Goal: Entertainment & Leisure: Consume media (video, audio)

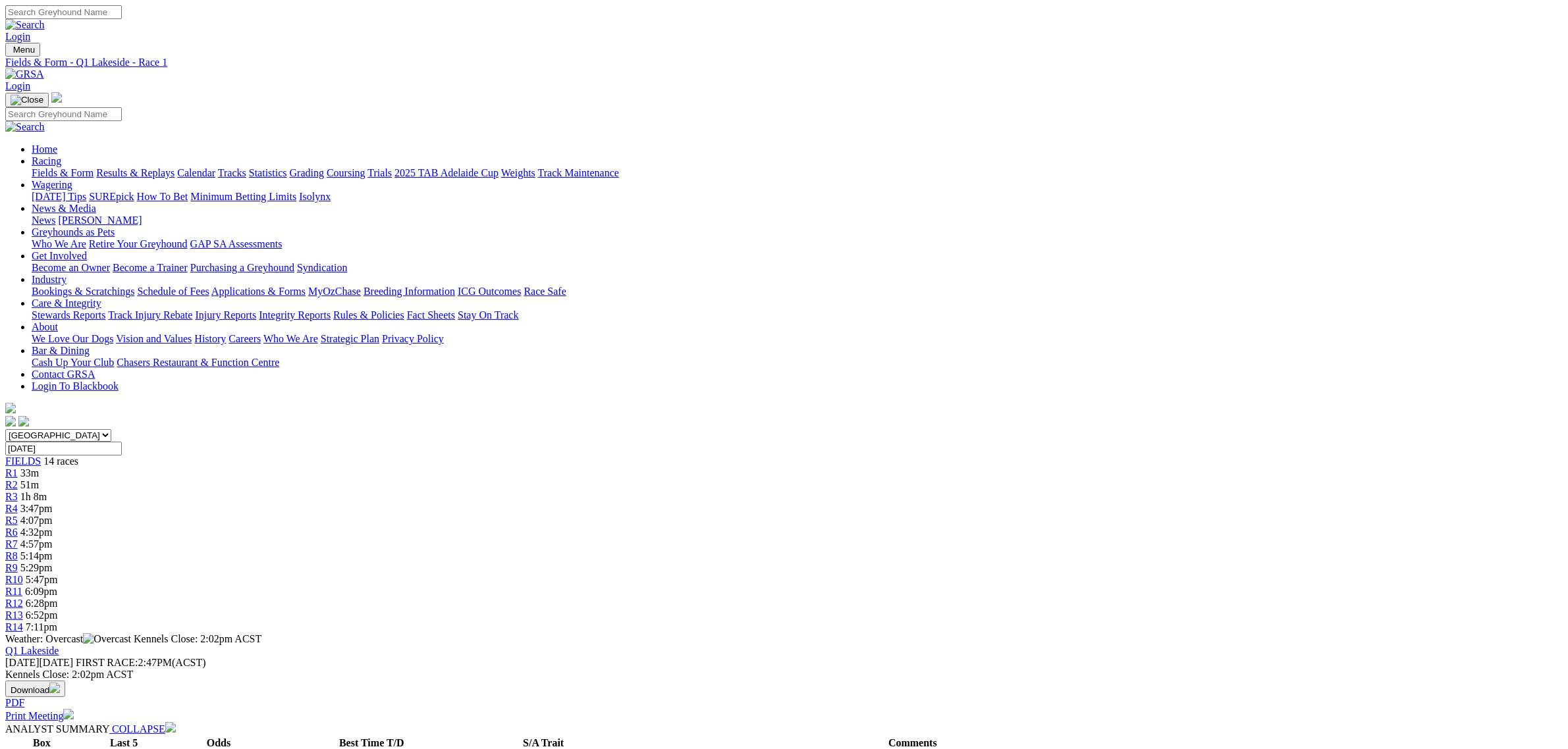
click at [94, 167] on link "Fields & Form" at bounding box center [63, 173] width 62 height 11
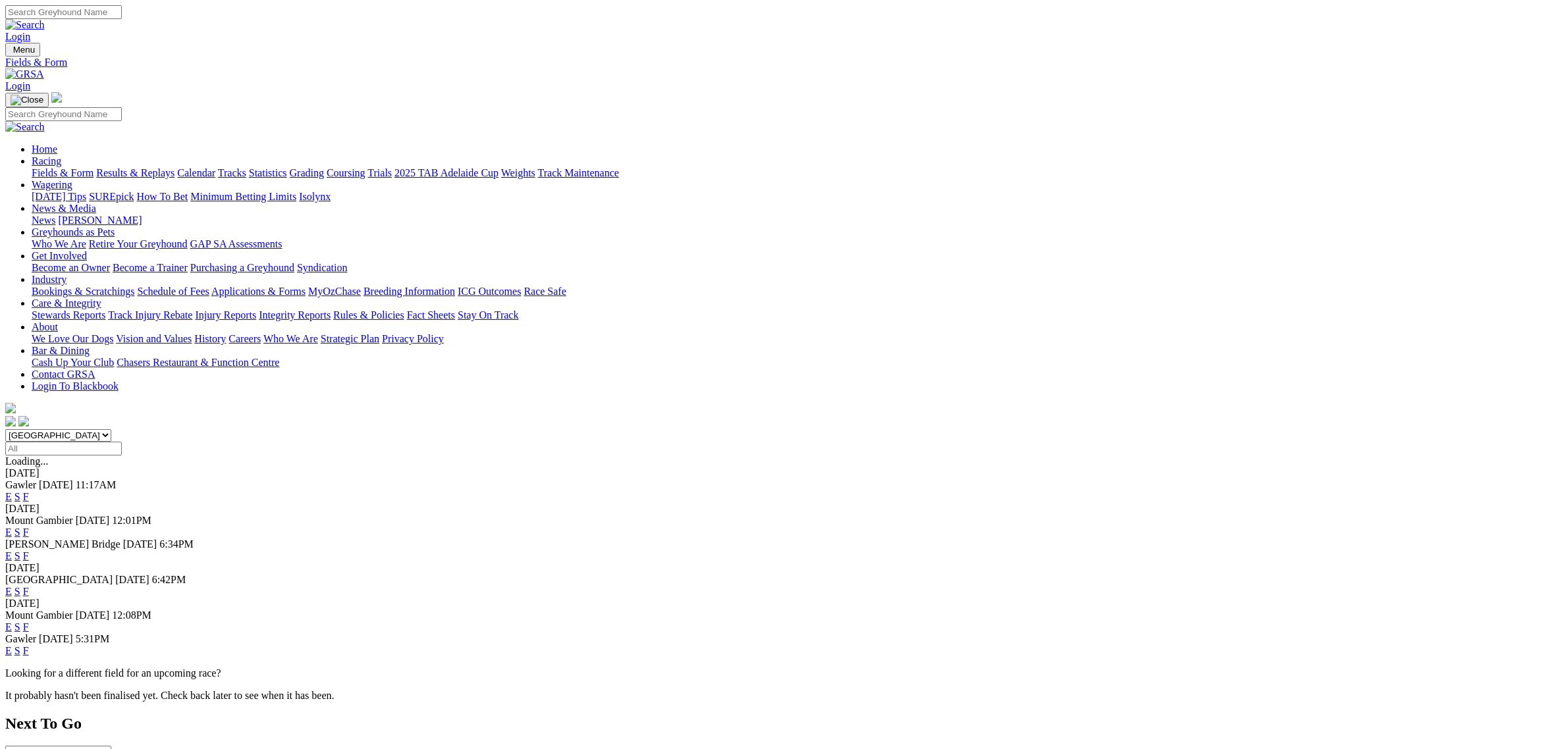
click at [112, 429] on select "South Australia New South Wales Northern Territory Queensland Tasmania Victoria…" at bounding box center [58, 435] width 106 height 13
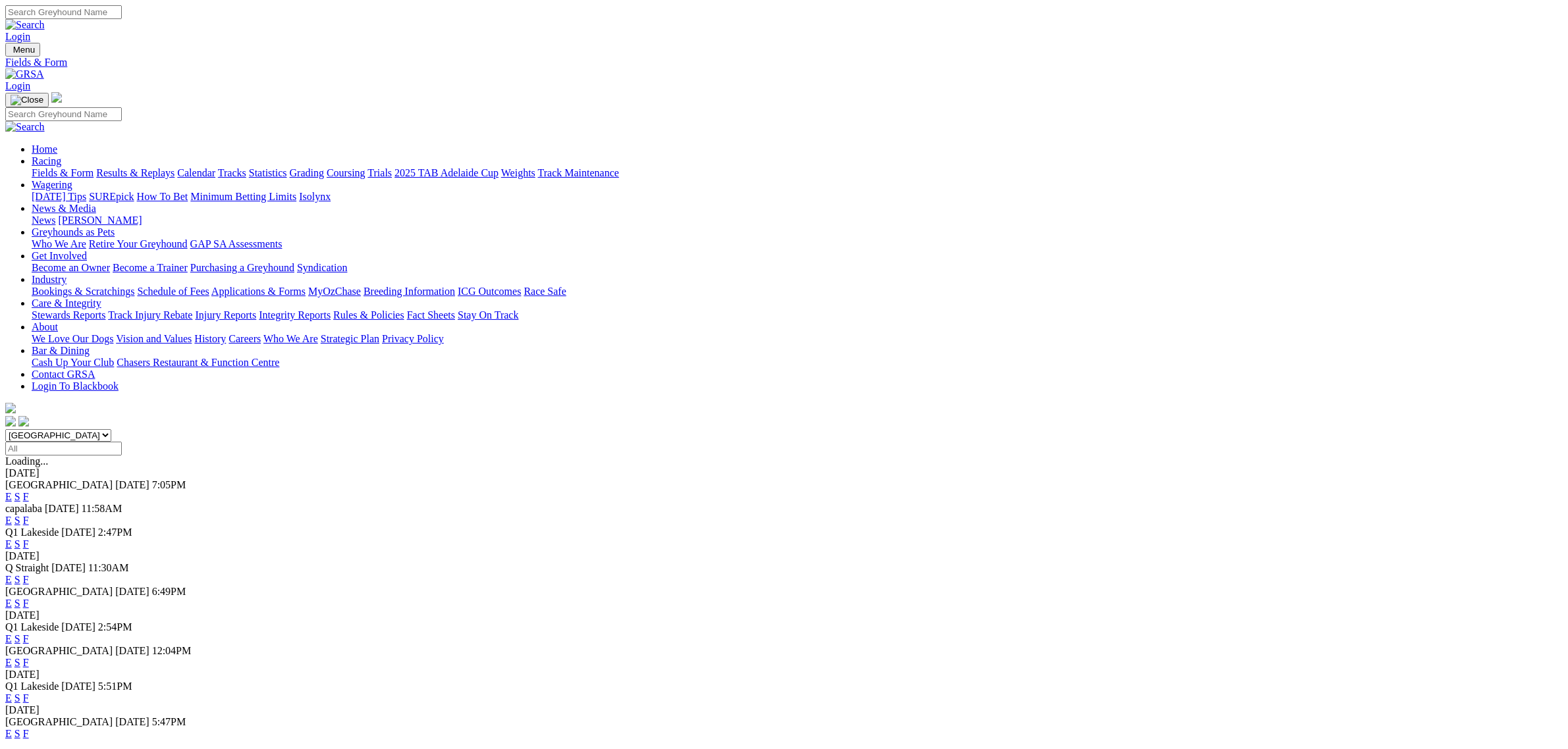
click at [112, 429] on select "South Australia New South Wales Northern Territory Queensland Tasmania Victoria…" at bounding box center [58, 435] width 106 height 13
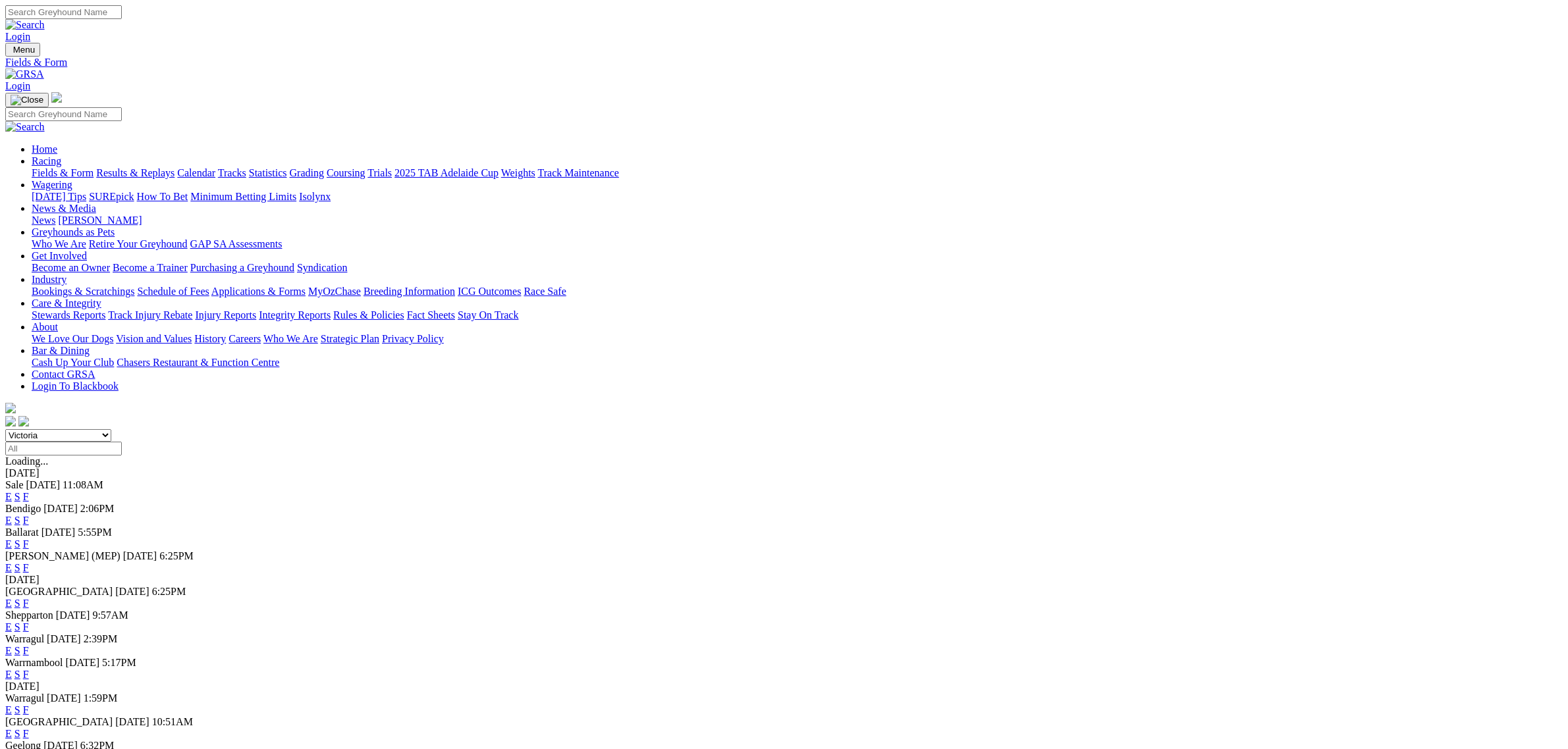
click at [112, 429] on select "South Australia New South Wales Northern Territory Queensland Tasmania Victoria…" at bounding box center [58, 435] width 106 height 13
select select "QLD"
click at [112, 429] on select "South Australia New South Wales Northern Territory Queensland Tasmania Victoria…" at bounding box center [58, 435] width 106 height 13
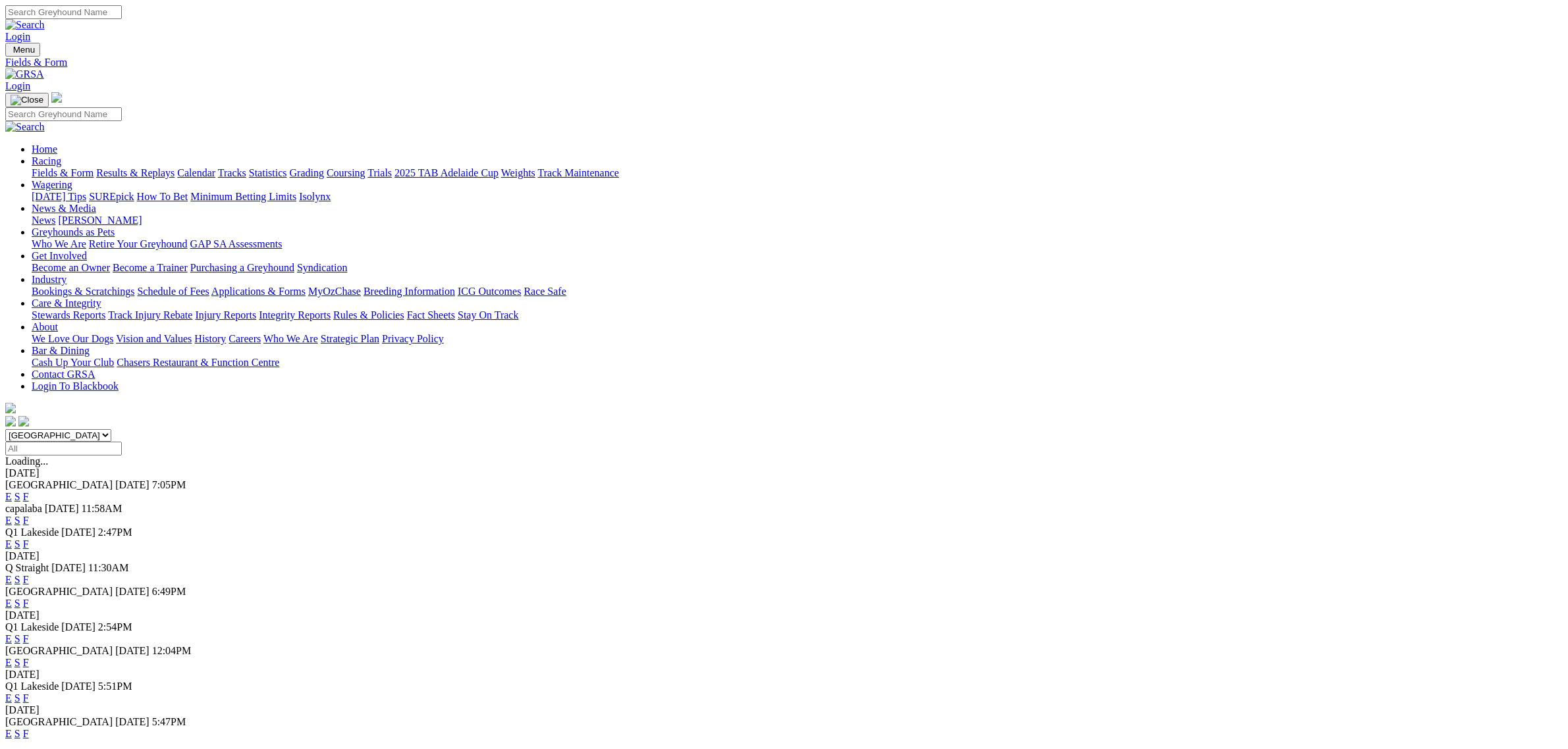
click at [12, 515] on link "E" at bounding box center [9, 521] width 7 height 11
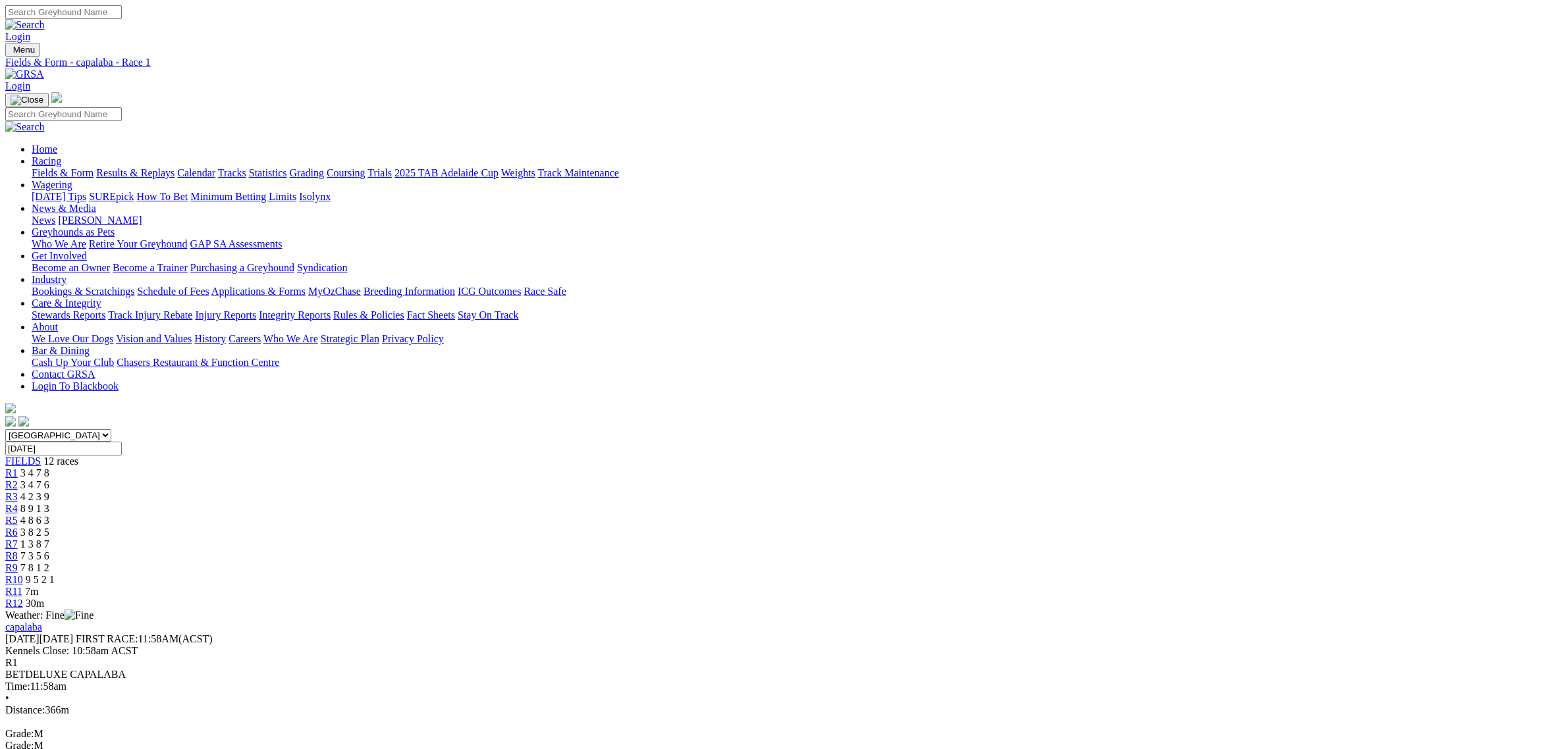
click at [38, 586] on span "7m" at bounding box center [31, 591] width 13 height 11
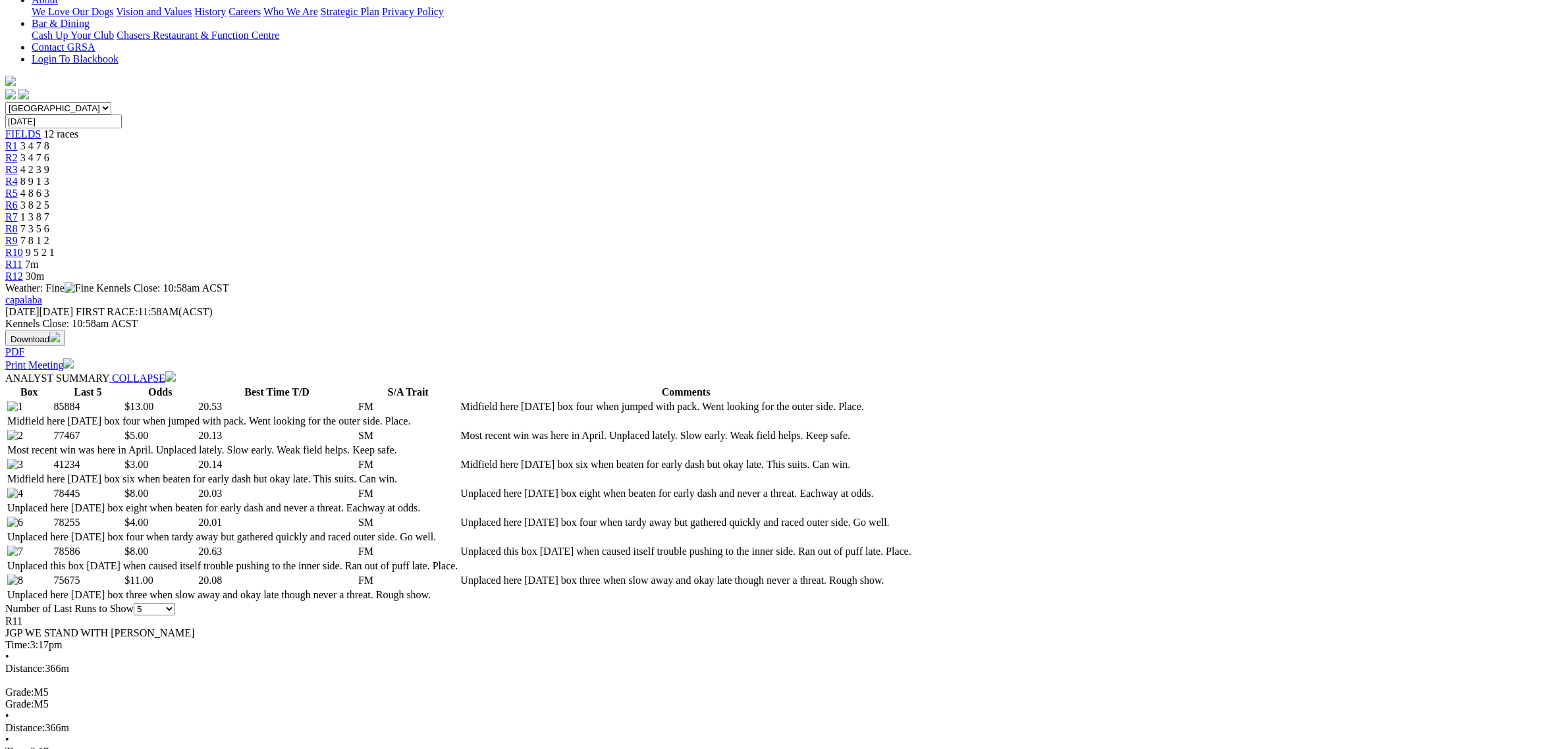
scroll to position [329, 0]
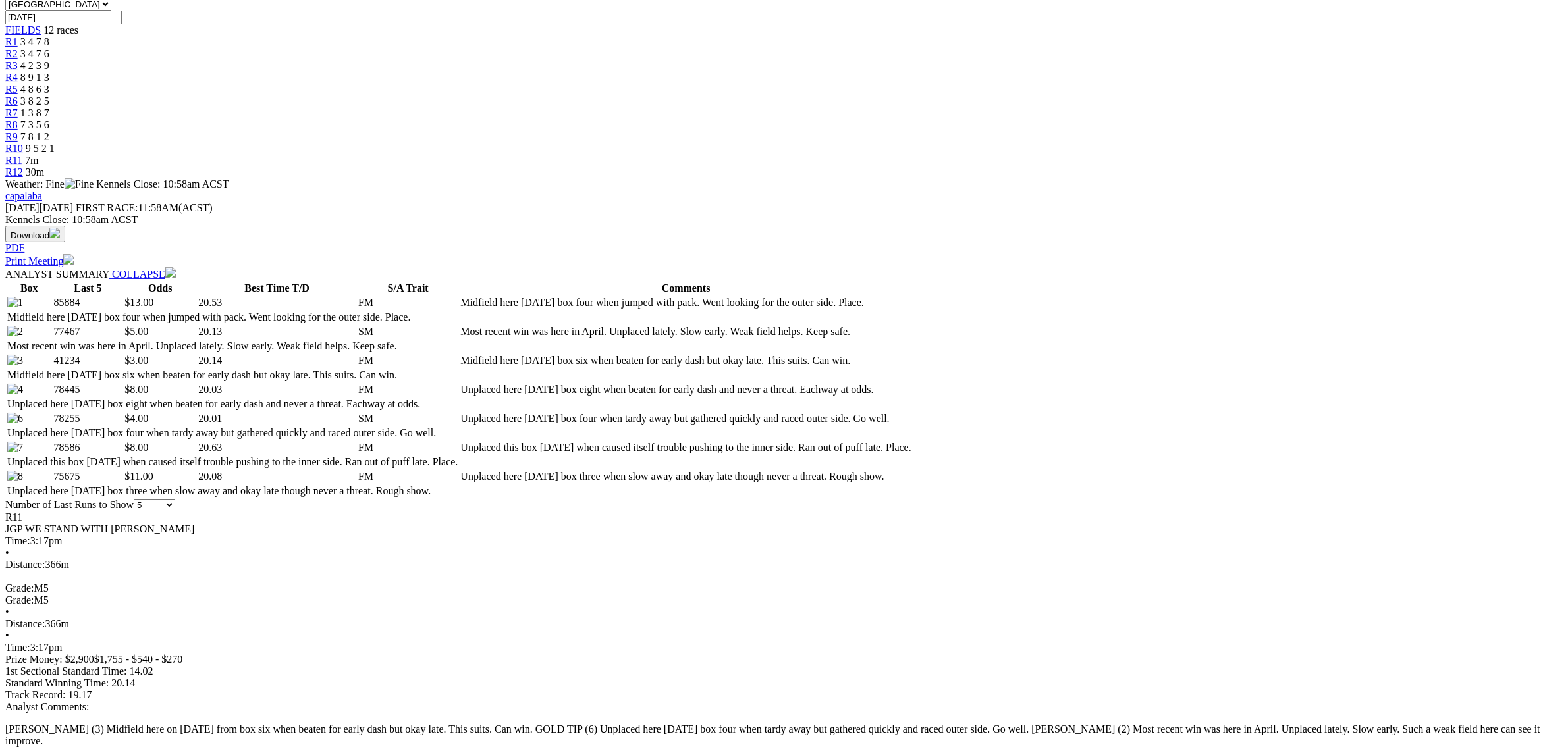
scroll to position [576, 0]
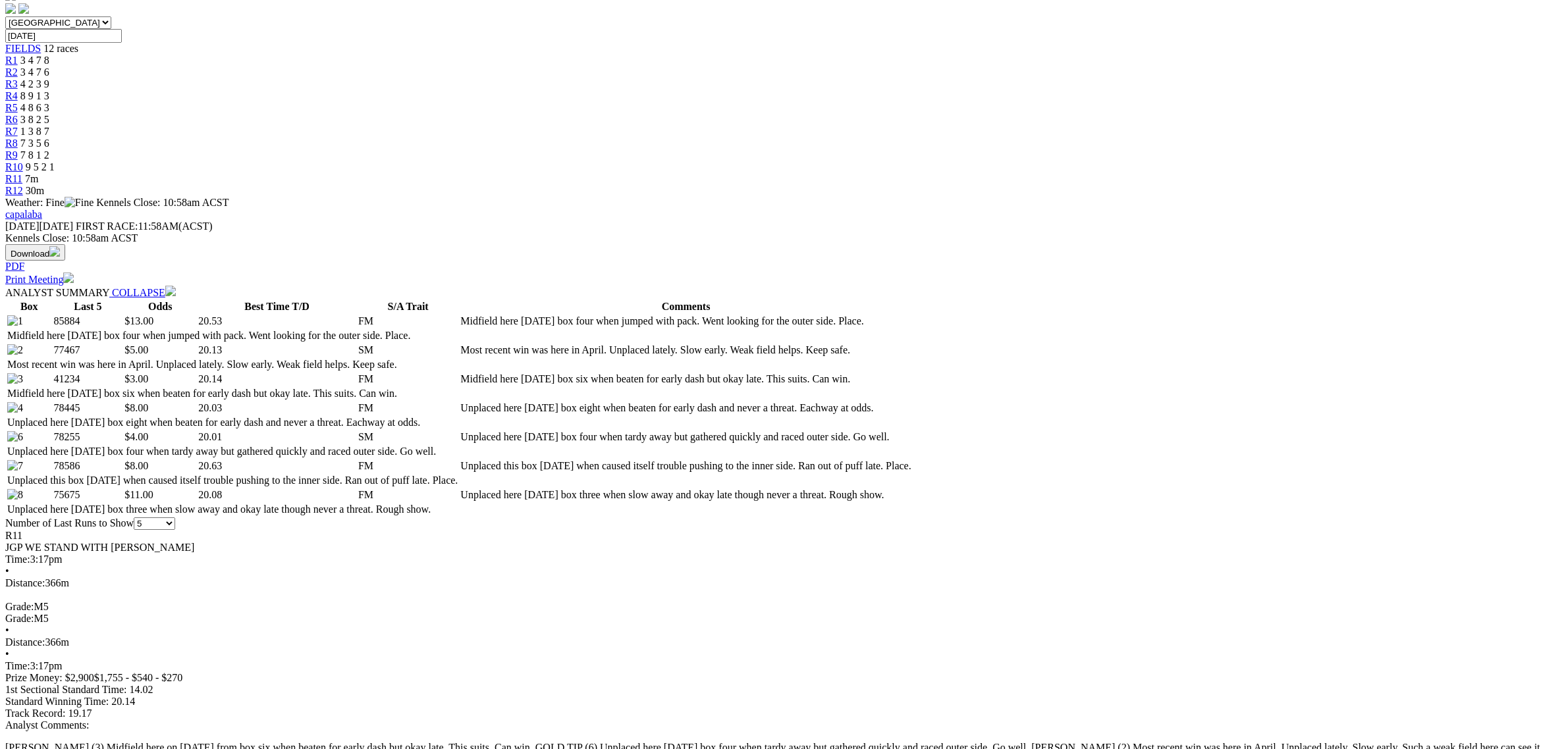
scroll to position [411, 0]
